Goal: Transaction & Acquisition: Purchase product/service

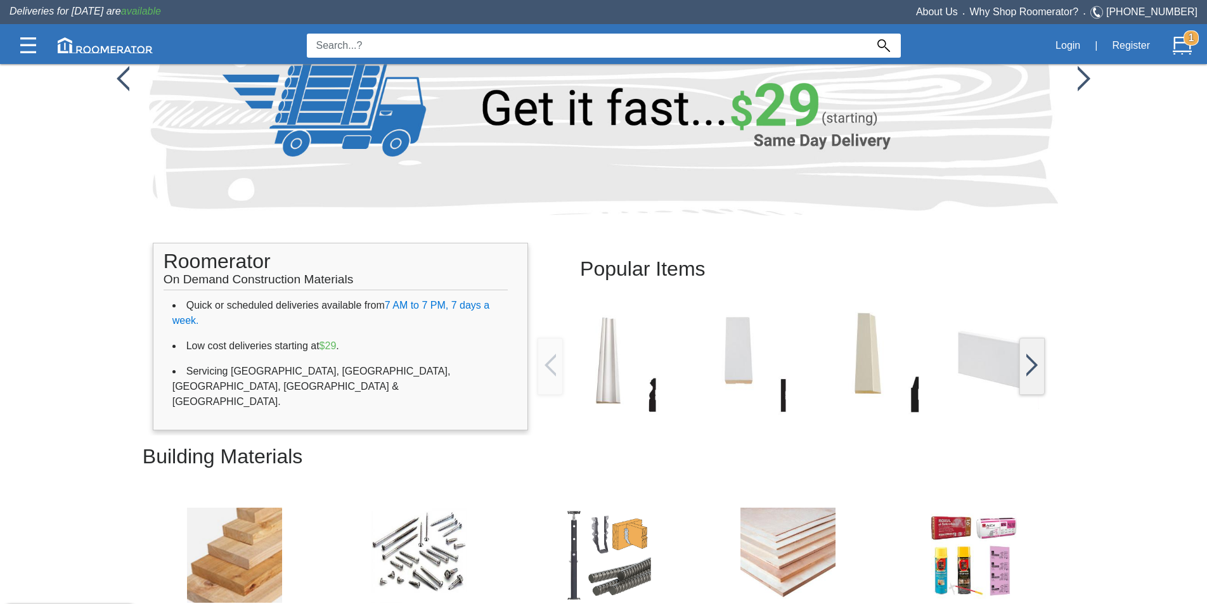
scroll to position [127, 0]
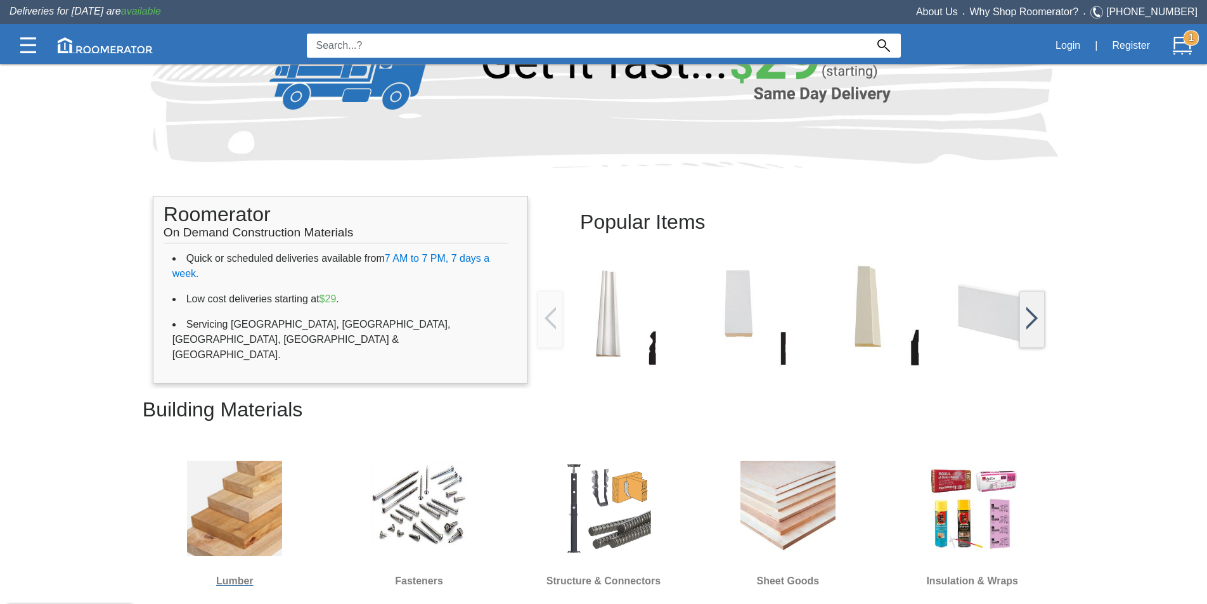
click at [273, 484] on img at bounding box center [234, 508] width 95 height 95
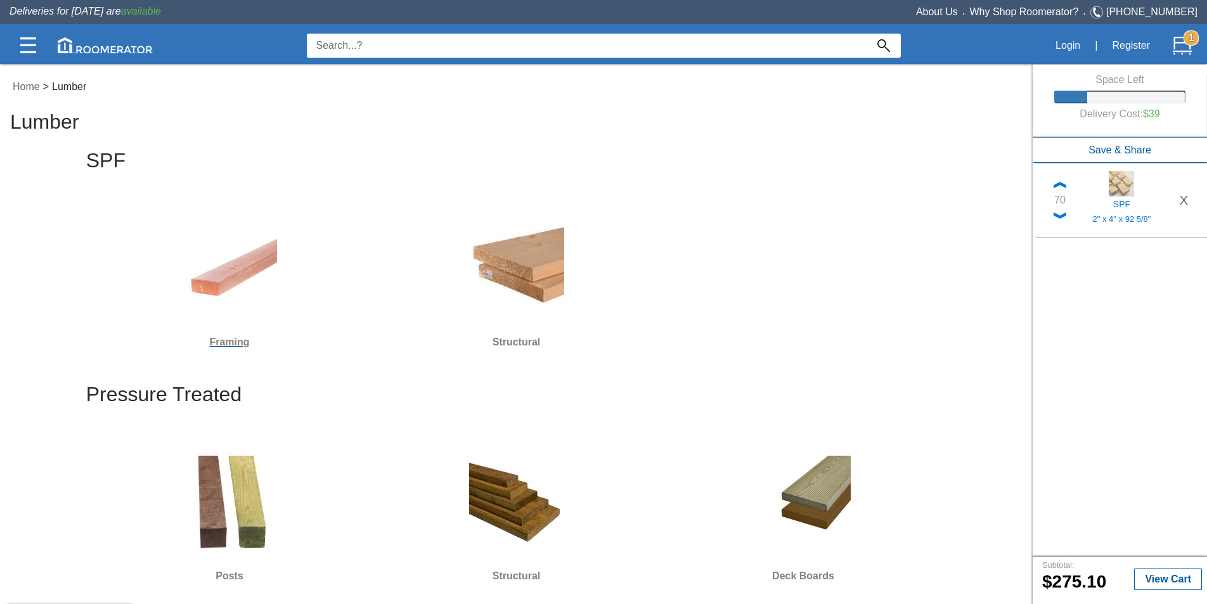
click at [212, 270] on img at bounding box center [229, 269] width 95 height 95
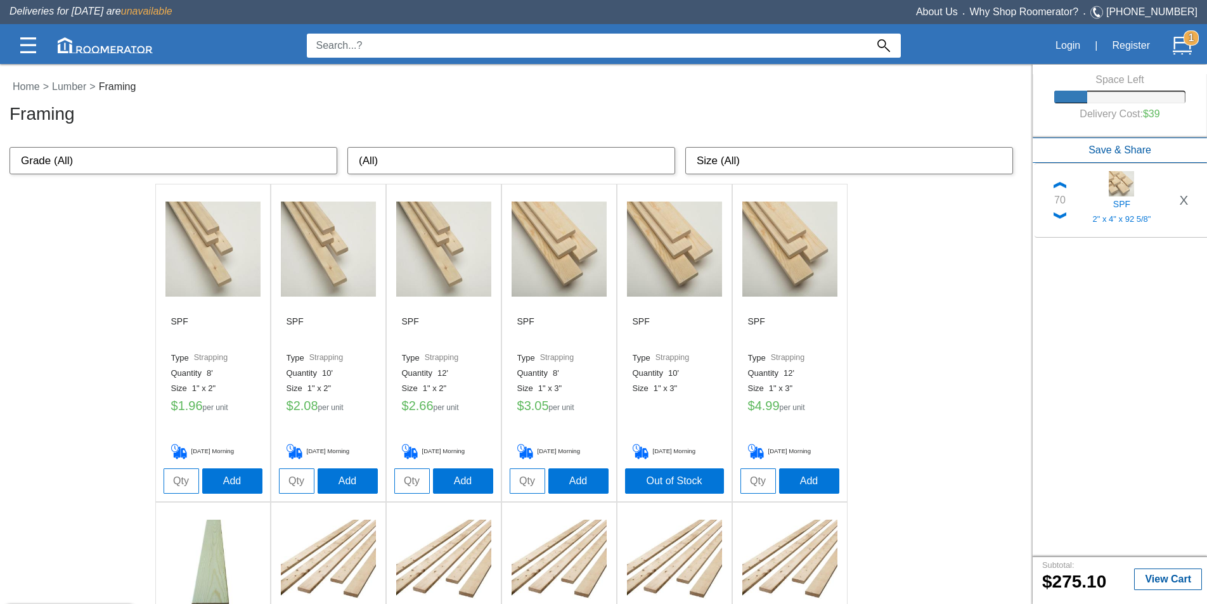
click at [225, 271] on img at bounding box center [213, 249] width 95 height 95
